Goal: Information Seeking & Learning: Learn about a topic

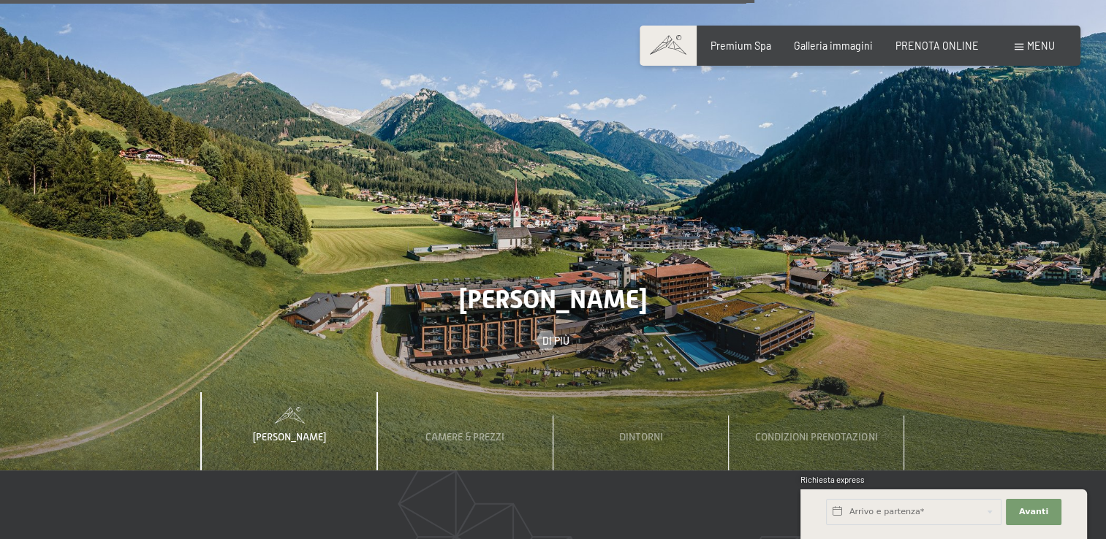
scroll to position [4180, 0]
click at [1014, 53] on div "Menu" at bounding box center [1034, 46] width 40 height 15
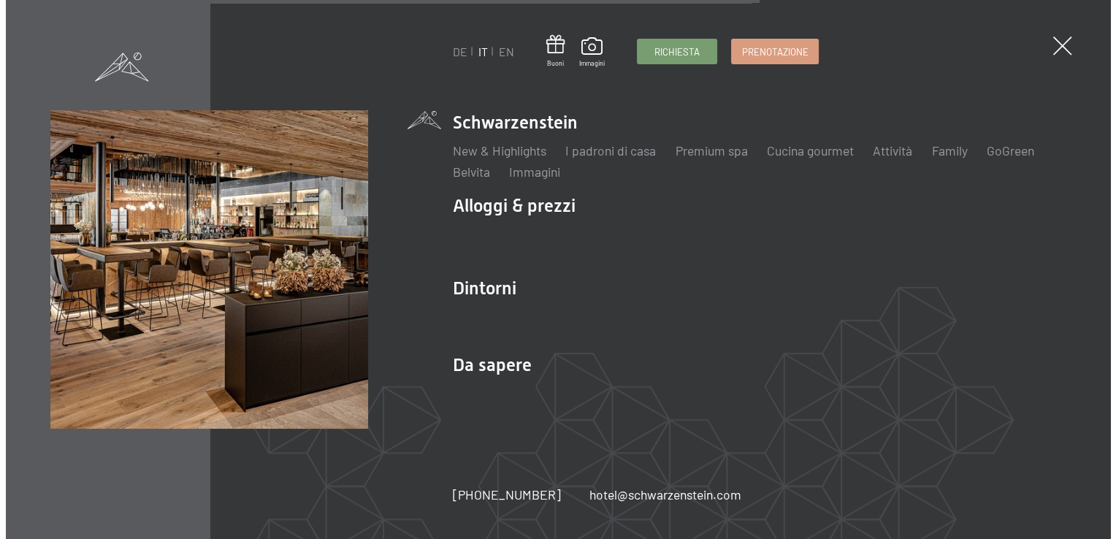
scroll to position [4203, 0]
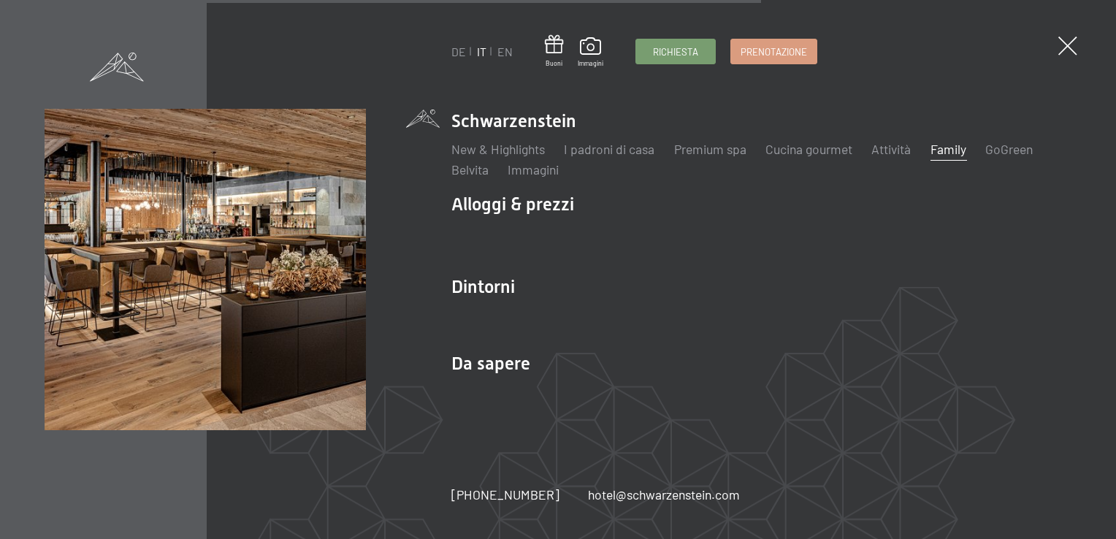
click at [940, 148] on link "Family" at bounding box center [949, 149] width 36 height 16
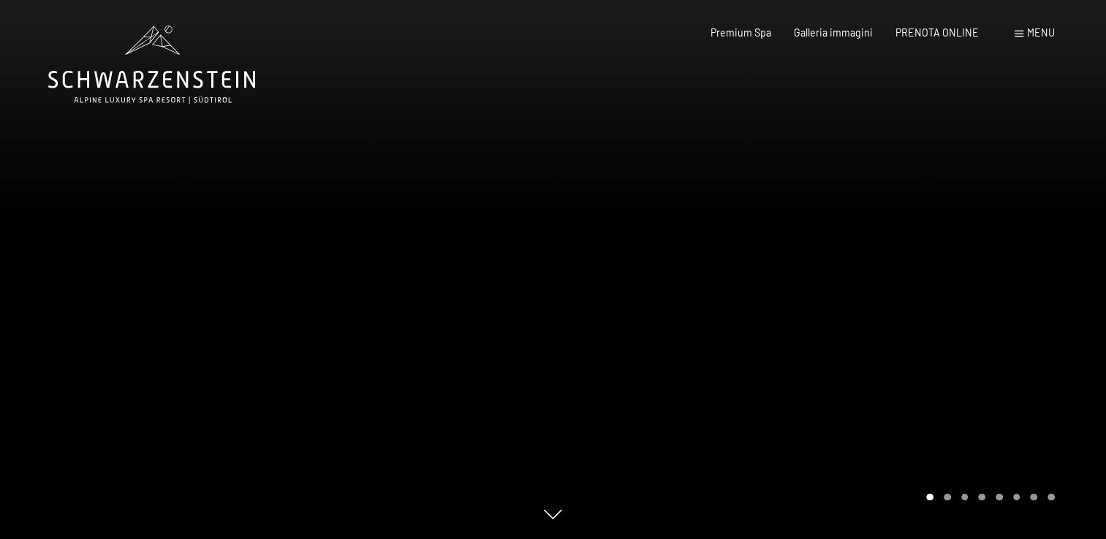
scroll to position [29, 0]
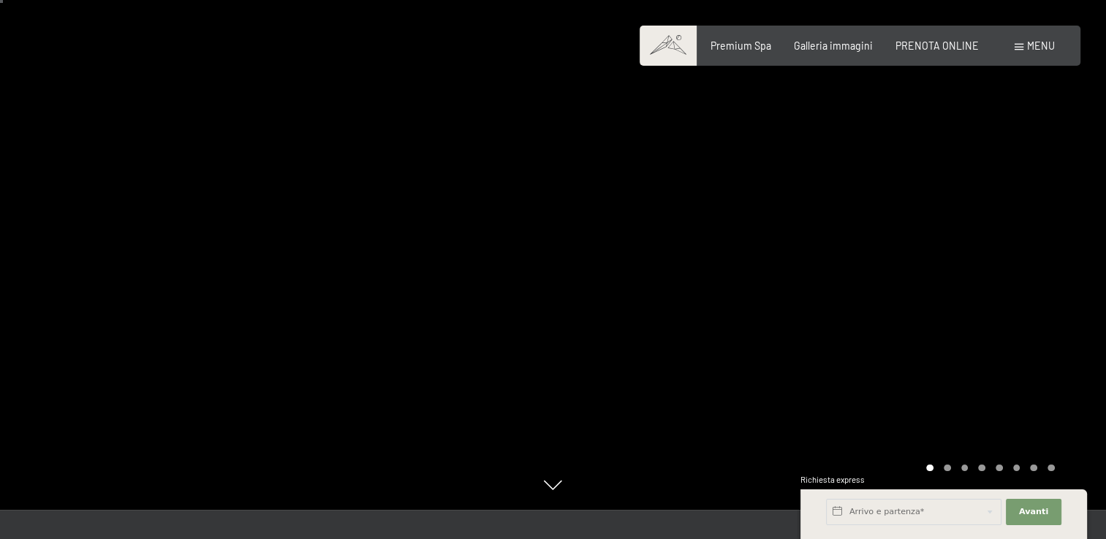
click at [1067, 262] on div at bounding box center [829, 240] width 553 height 539
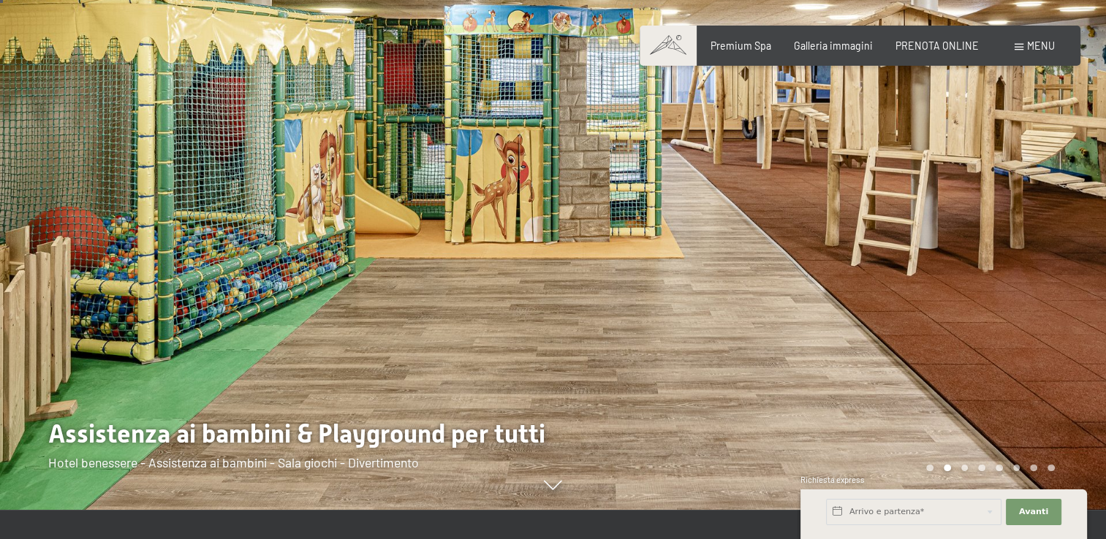
click at [1067, 262] on div at bounding box center [829, 240] width 553 height 539
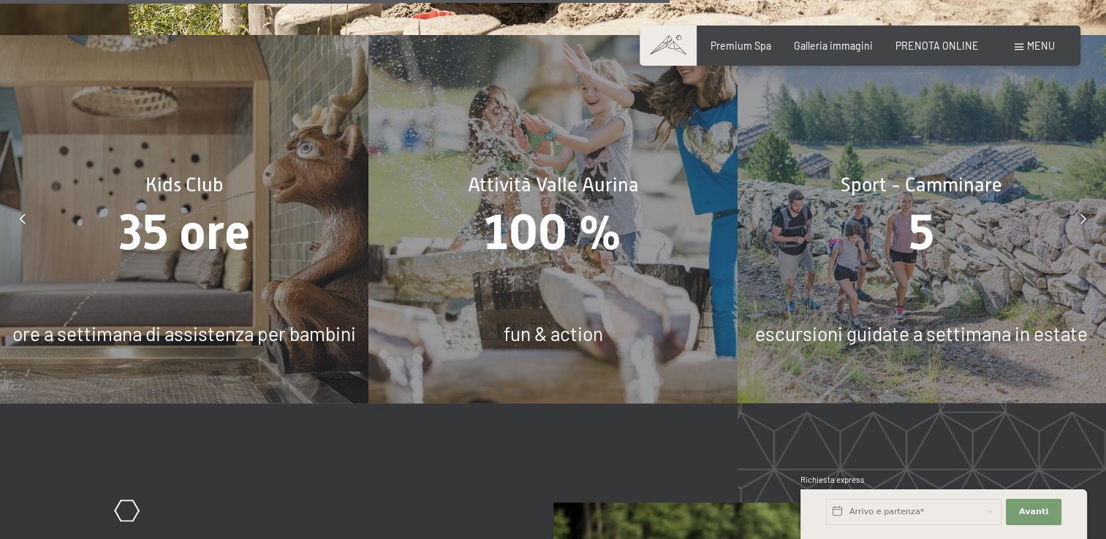
scroll to position [6109, 0]
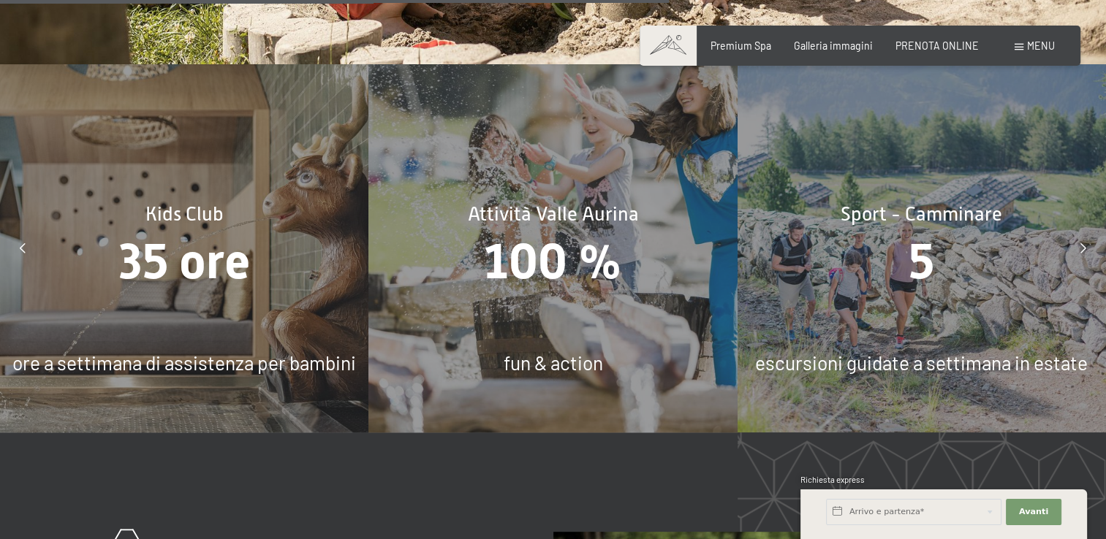
click at [20, 243] on icon at bounding box center [23, 248] width 6 height 10
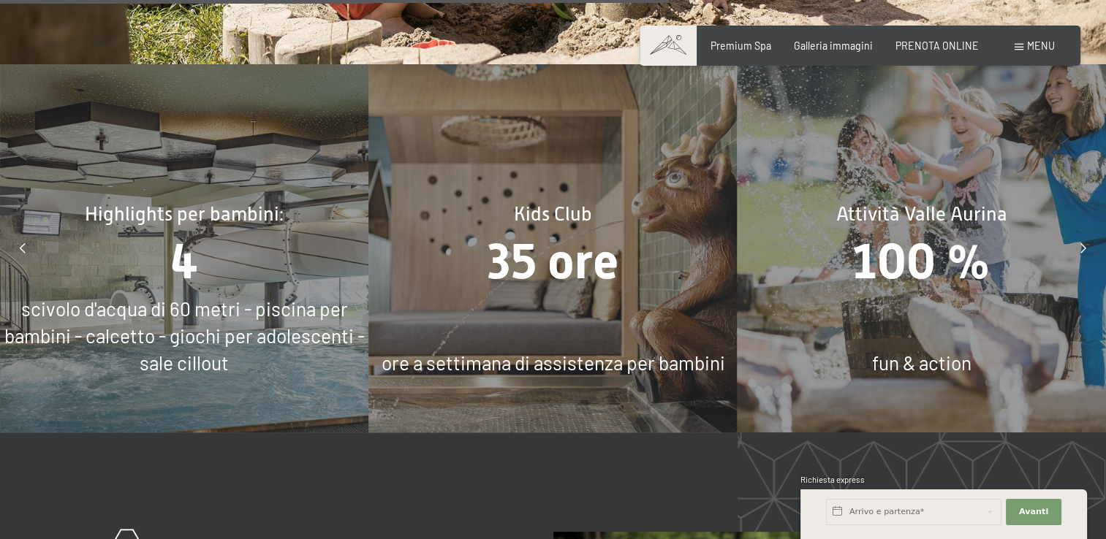
click at [115, 235] on div "4" at bounding box center [184, 261] width 368 height 69
click at [186, 246] on span "4" at bounding box center [184, 260] width 28 height 57
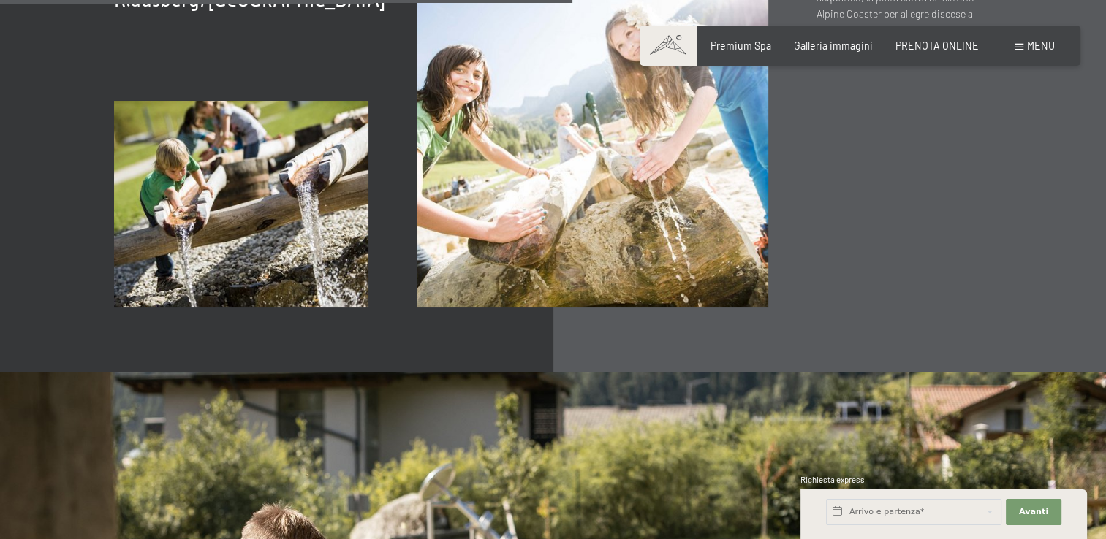
scroll to position [5173, 0]
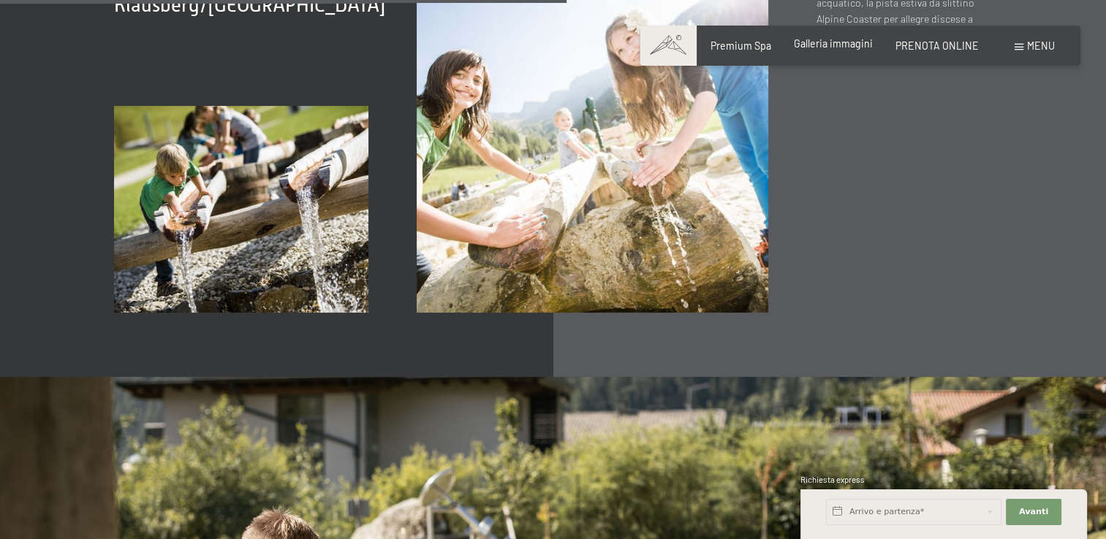
click at [832, 50] on div "Galleria immagini" at bounding box center [833, 44] width 79 height 15
click at [827, 42] on span "Galleria immagini" at bounding box center [833, 43] width 79 height 12
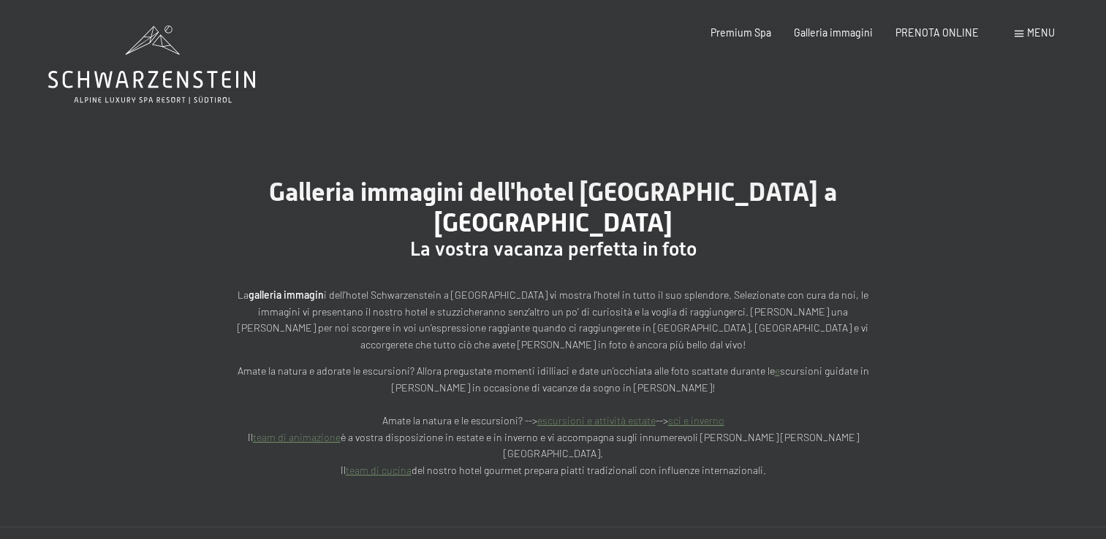
click at [1027, 37] on span "Menu" at bounding box center [1041, 32] width 28 height 12
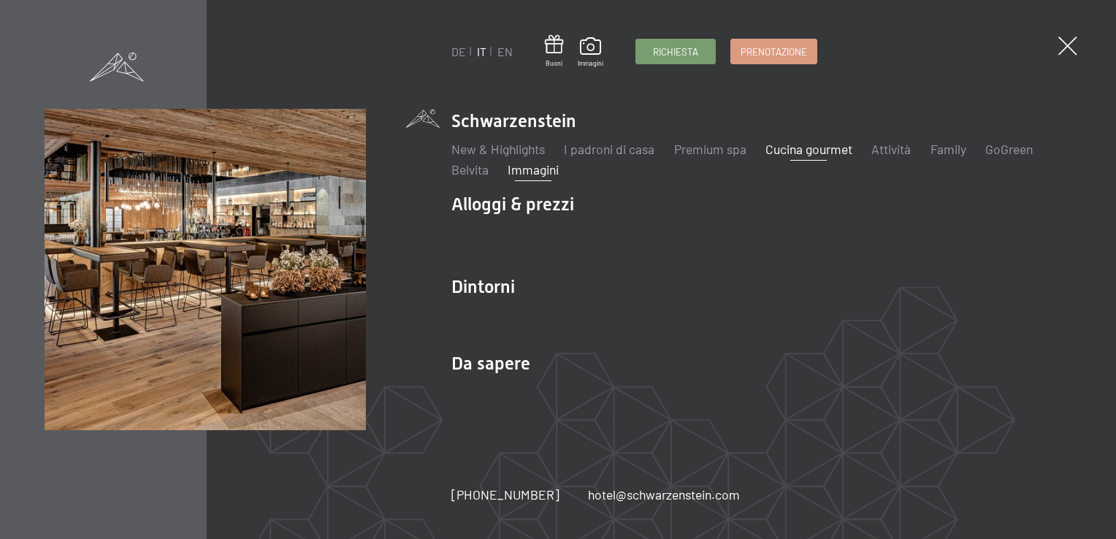
click at [781, 150] on link "Cucina gourmet" at bounding box center [809, 149] width 87 height 16
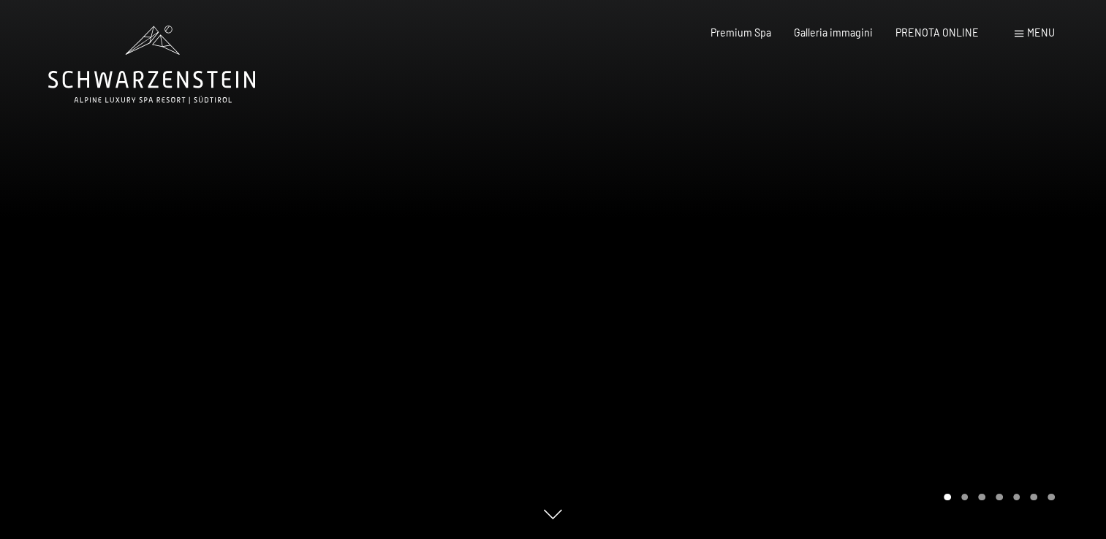
click at [1010, 257] on div at bounding box center [829, 269] width 553 height 539
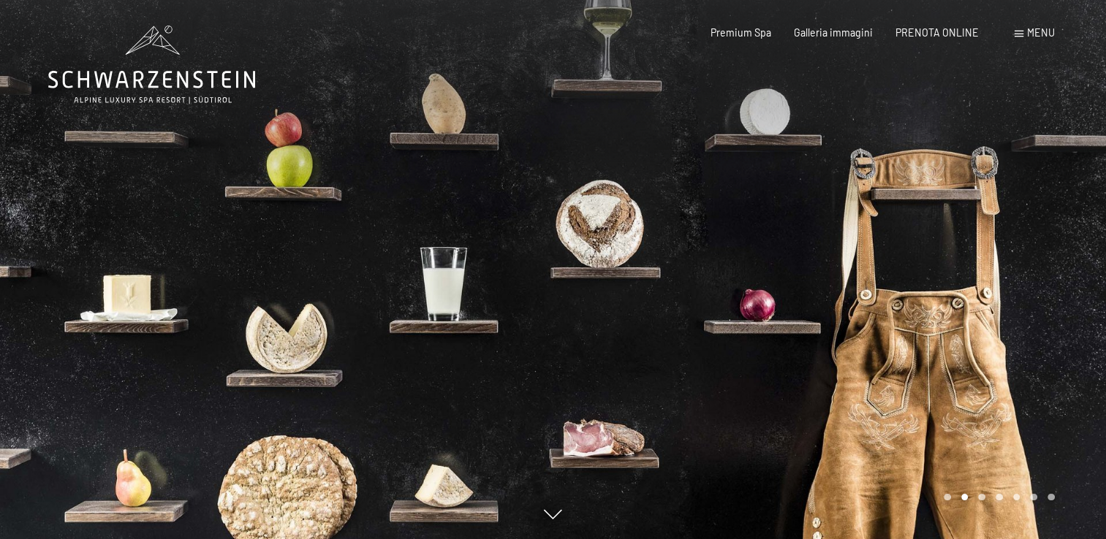
click at [1010, 257] on div at bounding box center [829, 269] width 553 height 539
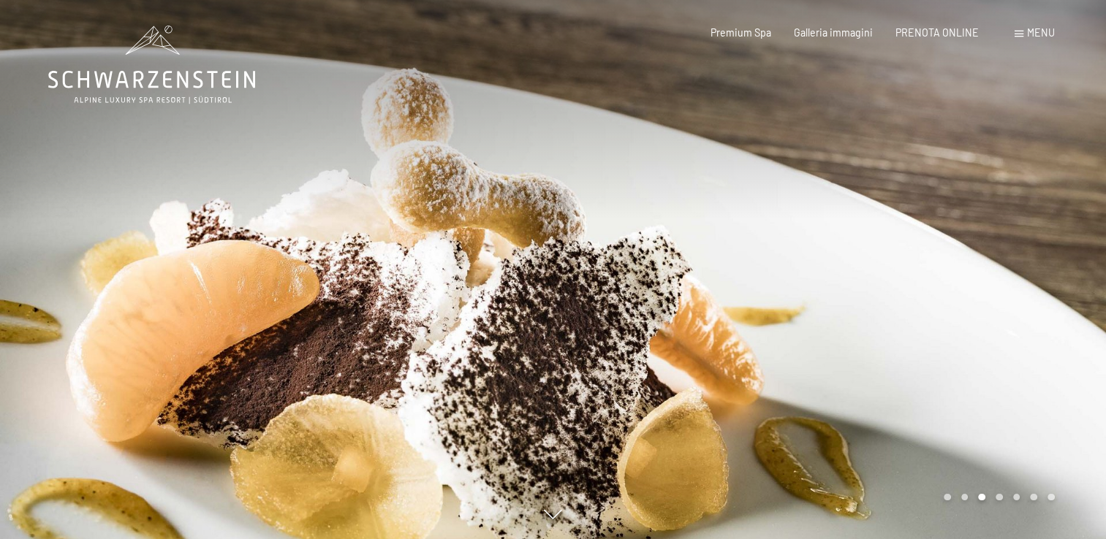
click at [1010, 257] on div at bounding box center [829, 269] width 553 height 539
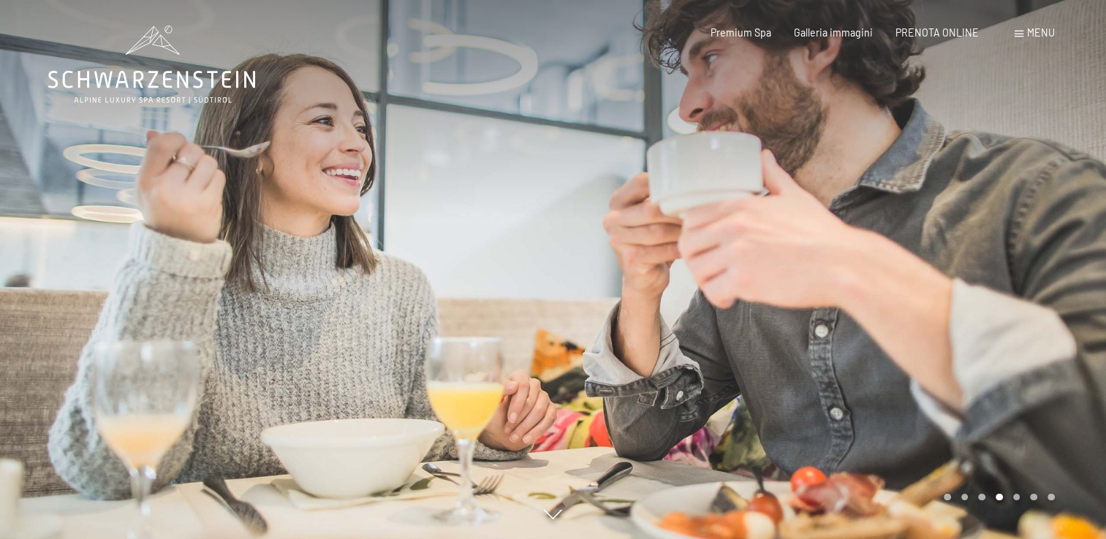
click at [1010, 257] on div at bounding box center [829, 269] width 553 height 539
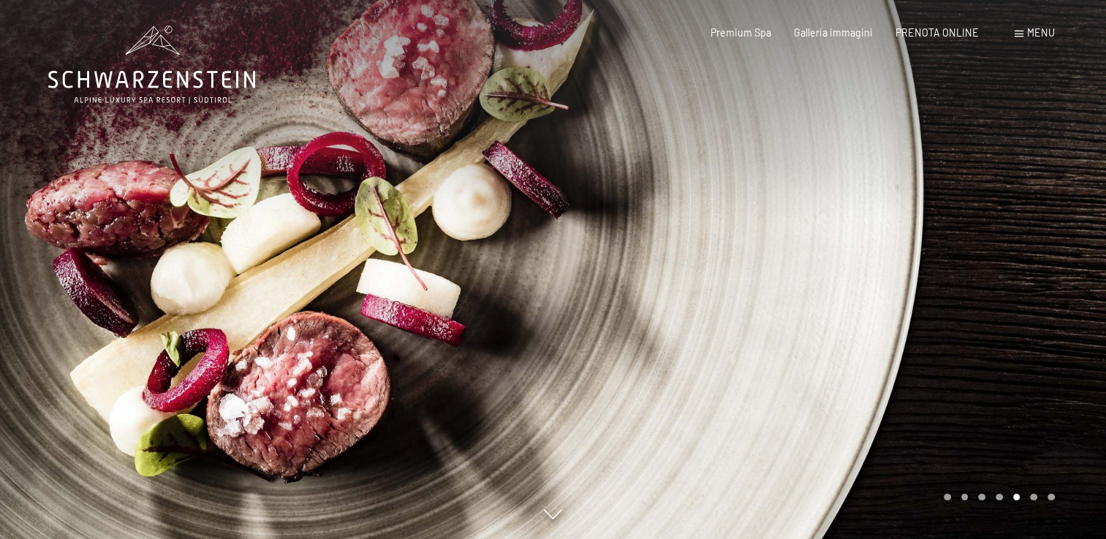
click at [1010, 257] on div at bounding box center [829, 269] width 553 height 539
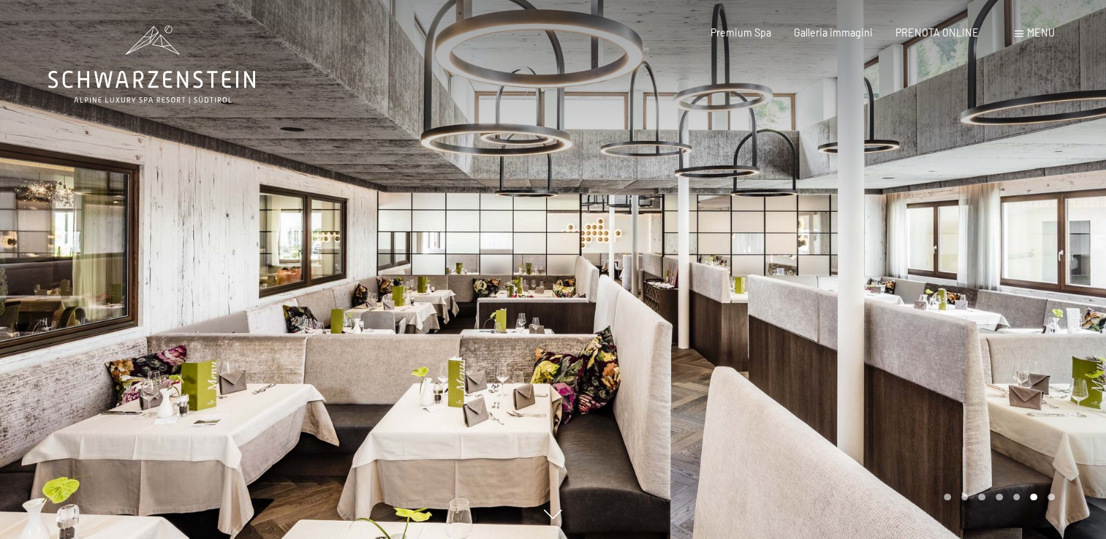
click at [1010, 257] on div at bounding box center [829, 269] width 553 height 539
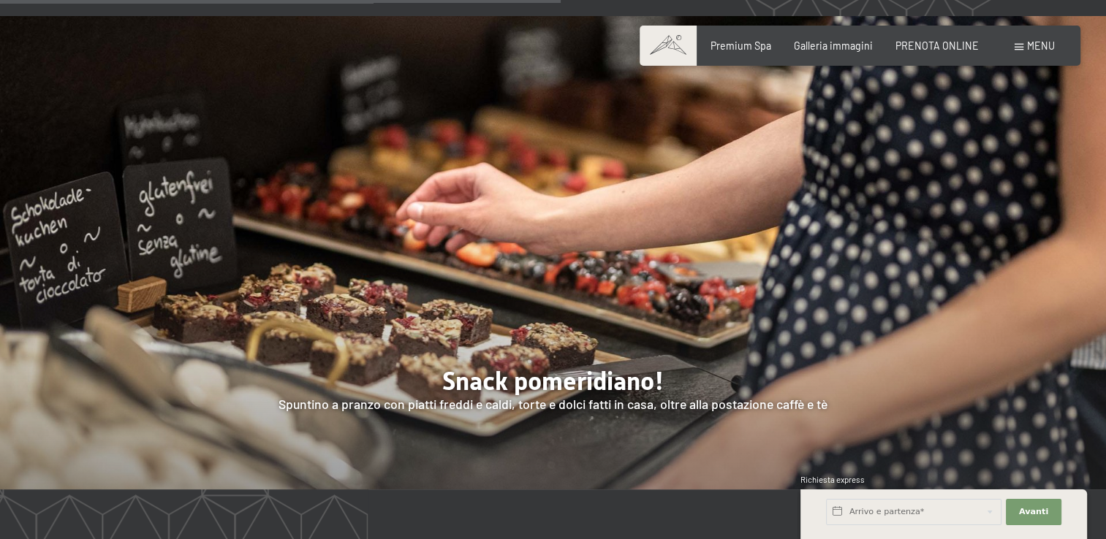
scroll to position [1948, 0]
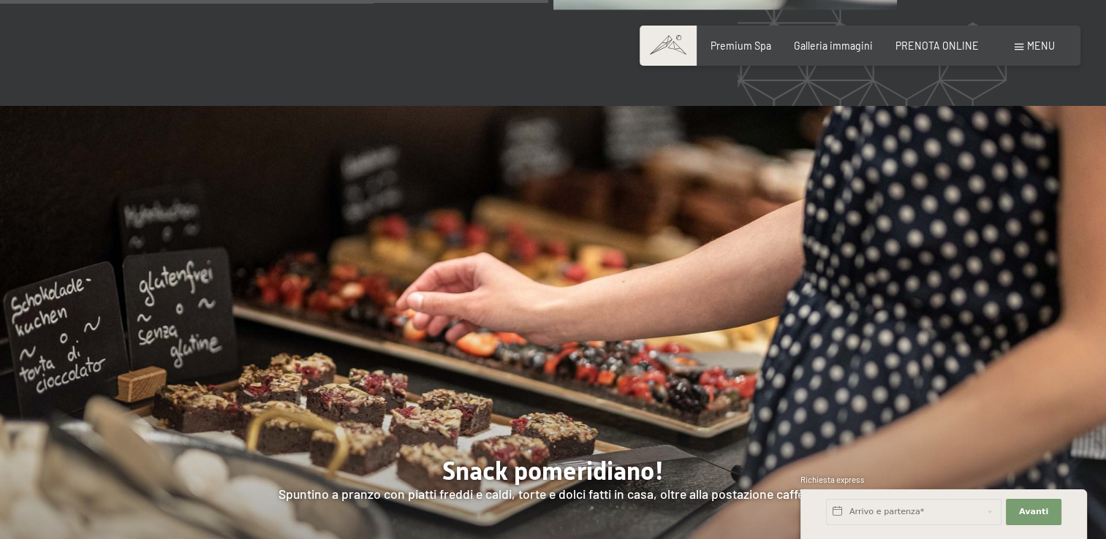
click at [1011, 342] on div at bounding box center [553, 342] width 1106 height 473
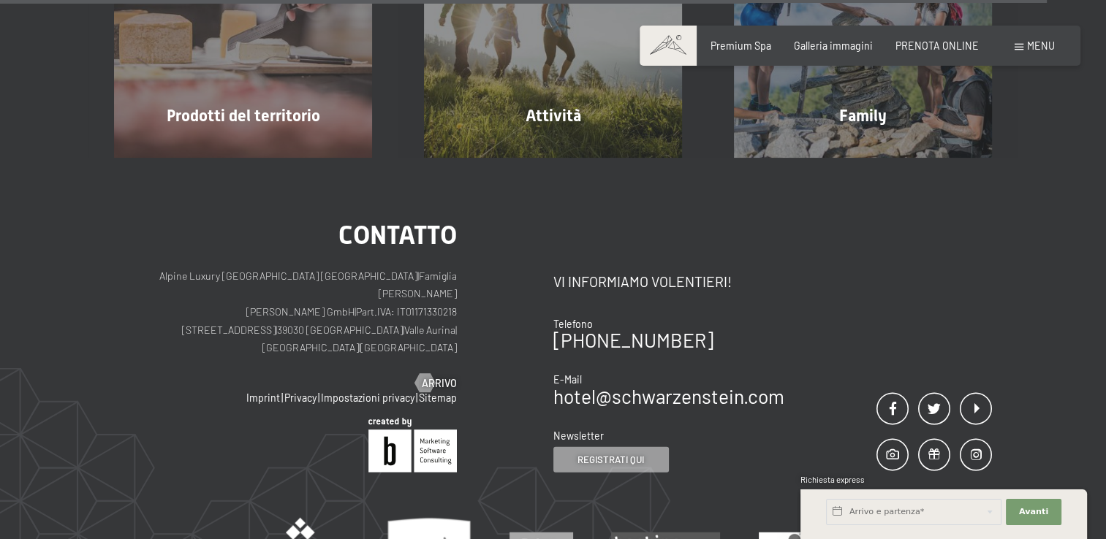
scroll to position [3779, 0]
